Goal: Find specific page/section: Find specific page/section

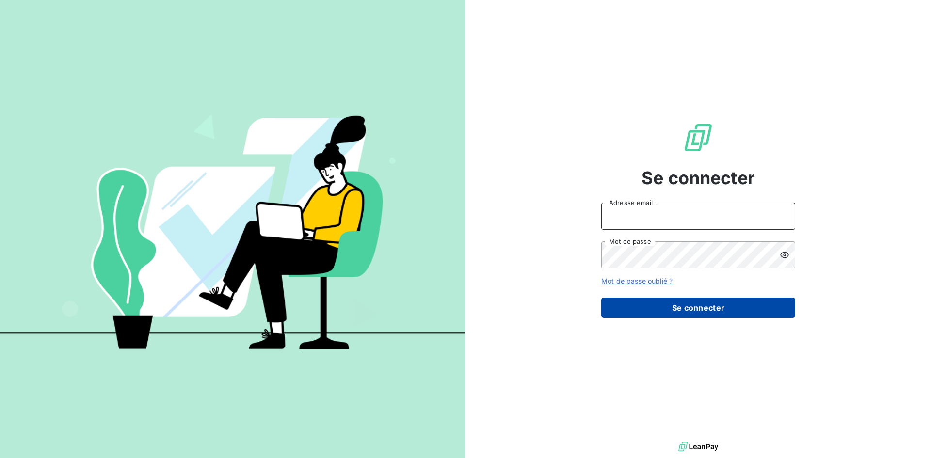
type input "[EMAIL_ADDRESS][DOMAIN_NAME]"
click at [620, 308] on button "Se connecter" at bounding box center [698, 308] width 194 height 20
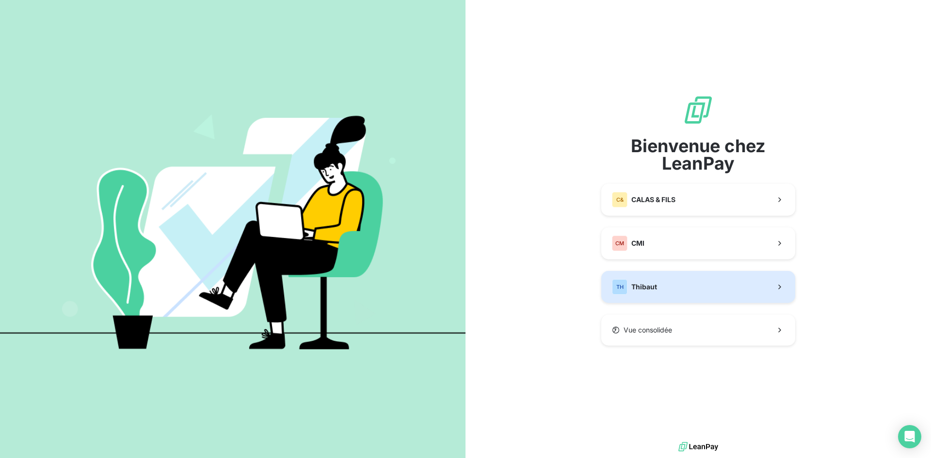
click at [647, 288] on span "Thibaut" at bounding box center [644, 287] width 26 height 10
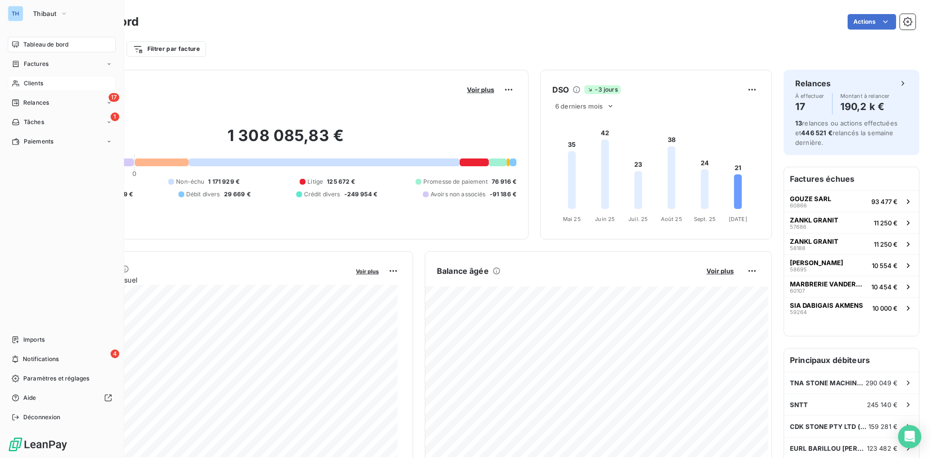
click at [29, 85] on span "Clients" at bounding box center [33, 83] width 19 height 9
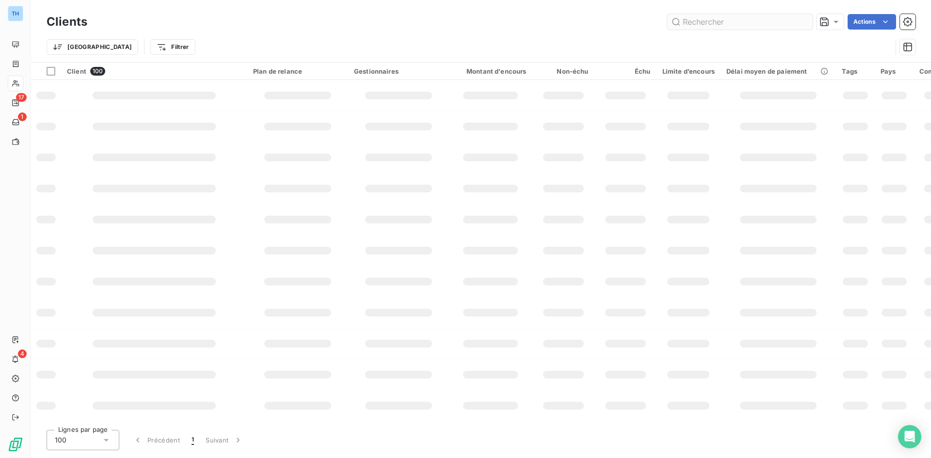
click at [694, 22] on input "text" at bounding box center [739, 22] width 145 height 16
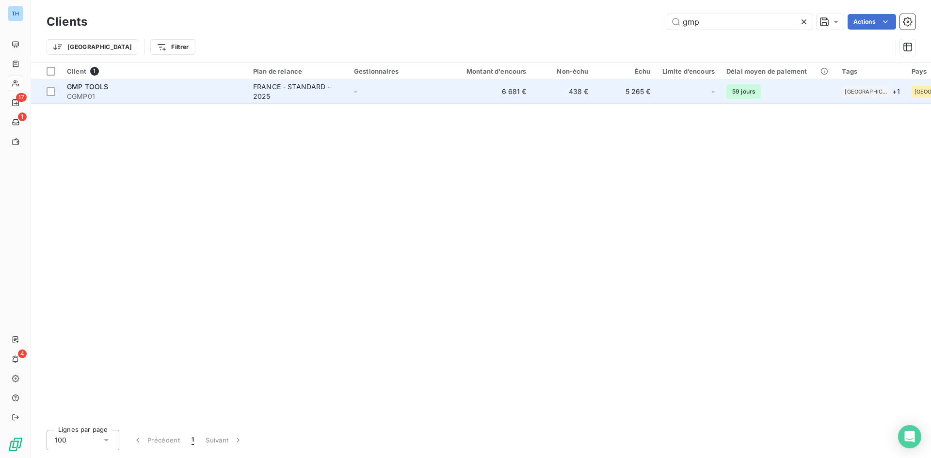
type input "gmp"
click at [313, 100] on div "FRANCE - STANDARD - 2025" at bounding box center [297, 91] width 89 height 19
